Goal: Information Seeking & Learning: Learn about a topic

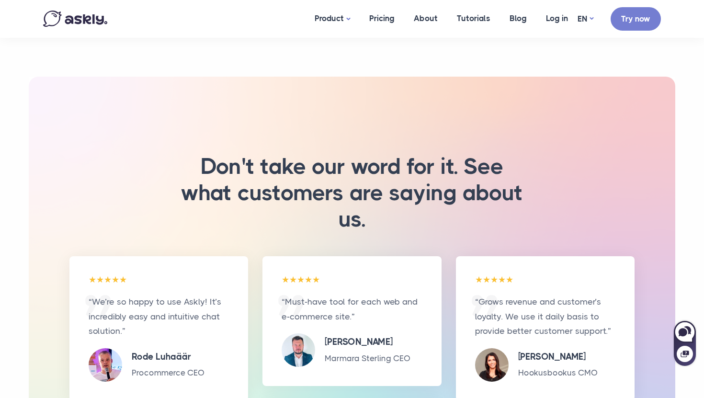
scroll to position [1919, 0]
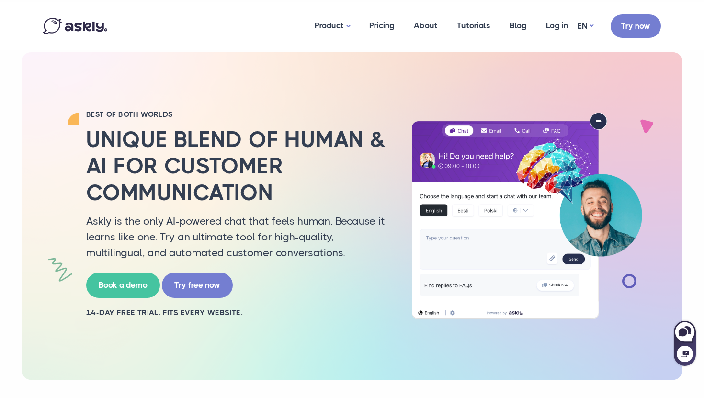
click at [308, 169] on h2 "Unique blend of human & AI for customer communication" at bounding box center [237, 165] width 302 height 79
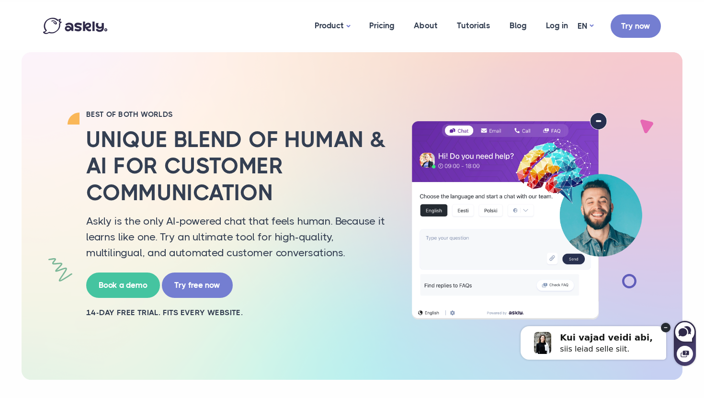
click at [279, 121] on div "BEST OF BOTH WORLDS Unique blend of human & AI for customer communication Askly…" at bounding box center [237, 216] width 316 height 213
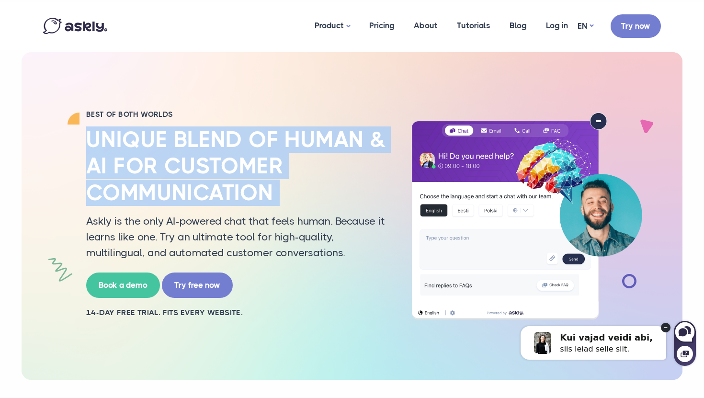
click at [279, 121] on div "BEST OF BOTH WORLDS Unique blend of human & AI for customer communication Askly…" at bounding box center [237, 216] width 316 height 213
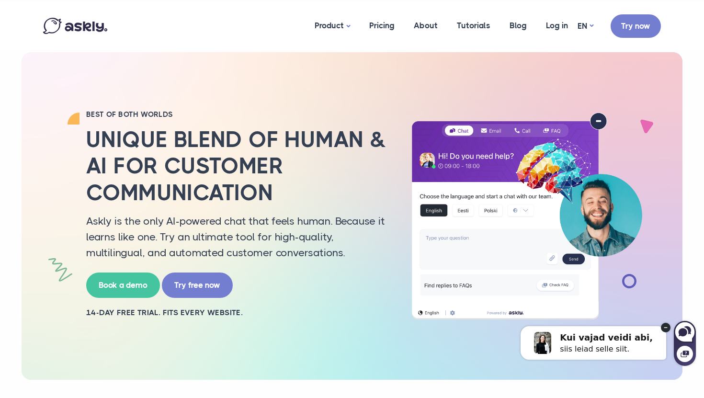
click at [279, 121] on div "BEST OF BOTH WORLDS Unique blend of human & AI for customer communication Askly…" at bounding box center [237, 216] width 316 height 213
click at [665, 323] on circle at bounding box center [666, 328] width 10 height 10
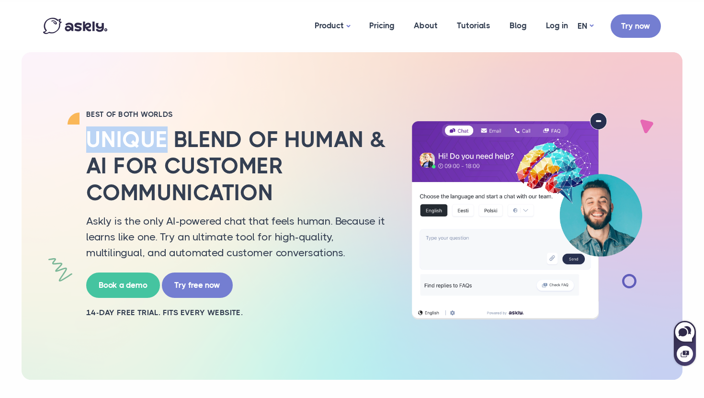
click at [638, 143] on img at bounding box center [526, 216] width 249 height 207
click at [325, 166] on h2 "Unique blend of human & AI for customer communication" at bounding box center [237, 165] width 302 height 79
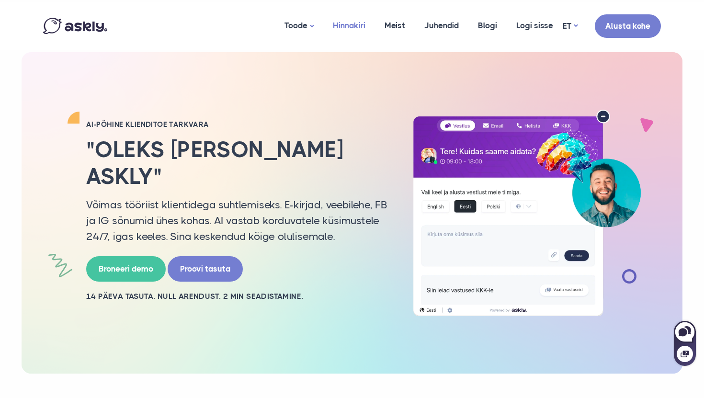
click at [340, 25] on link "Hinnakiri" at bounding box center [349, 25] width 52 height 46
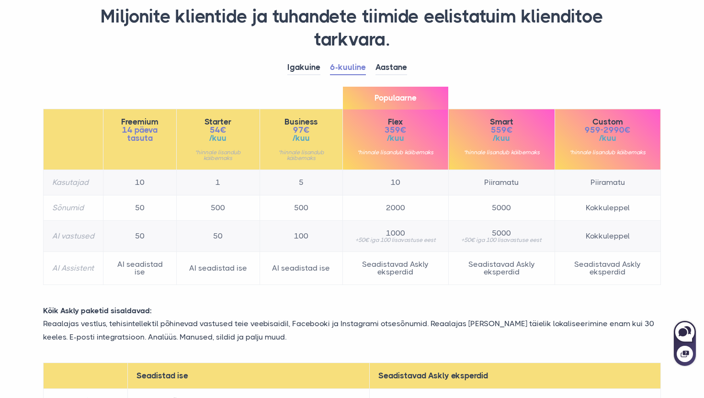
scroll to position [90, 0]
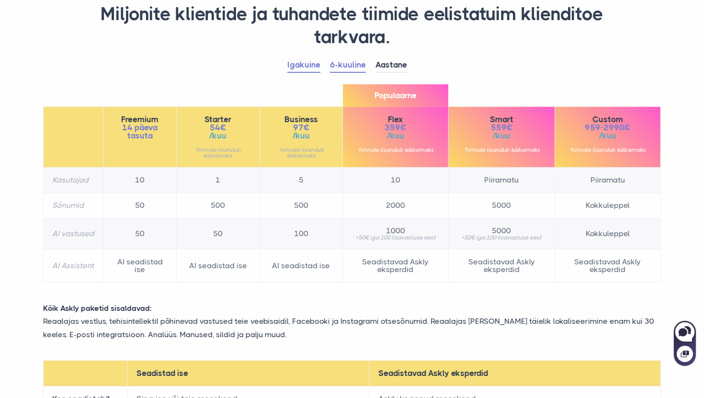
click at [299, 67] on link "Igakuine" at bounding box center [303, 65] width 33 height 15
click at [326, 66] on li "Igakuine" at bounding box center [308, 65] width 43 height 14
click at [332, 66] on link "6-kuuline" at bounding box center [348, 65] width 36 height 15
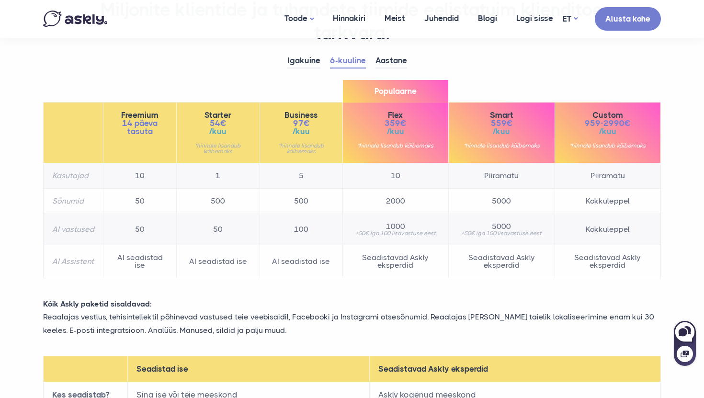
scroll to position [76, 0]
